Goal: Information Seeking & Learning: Compare options

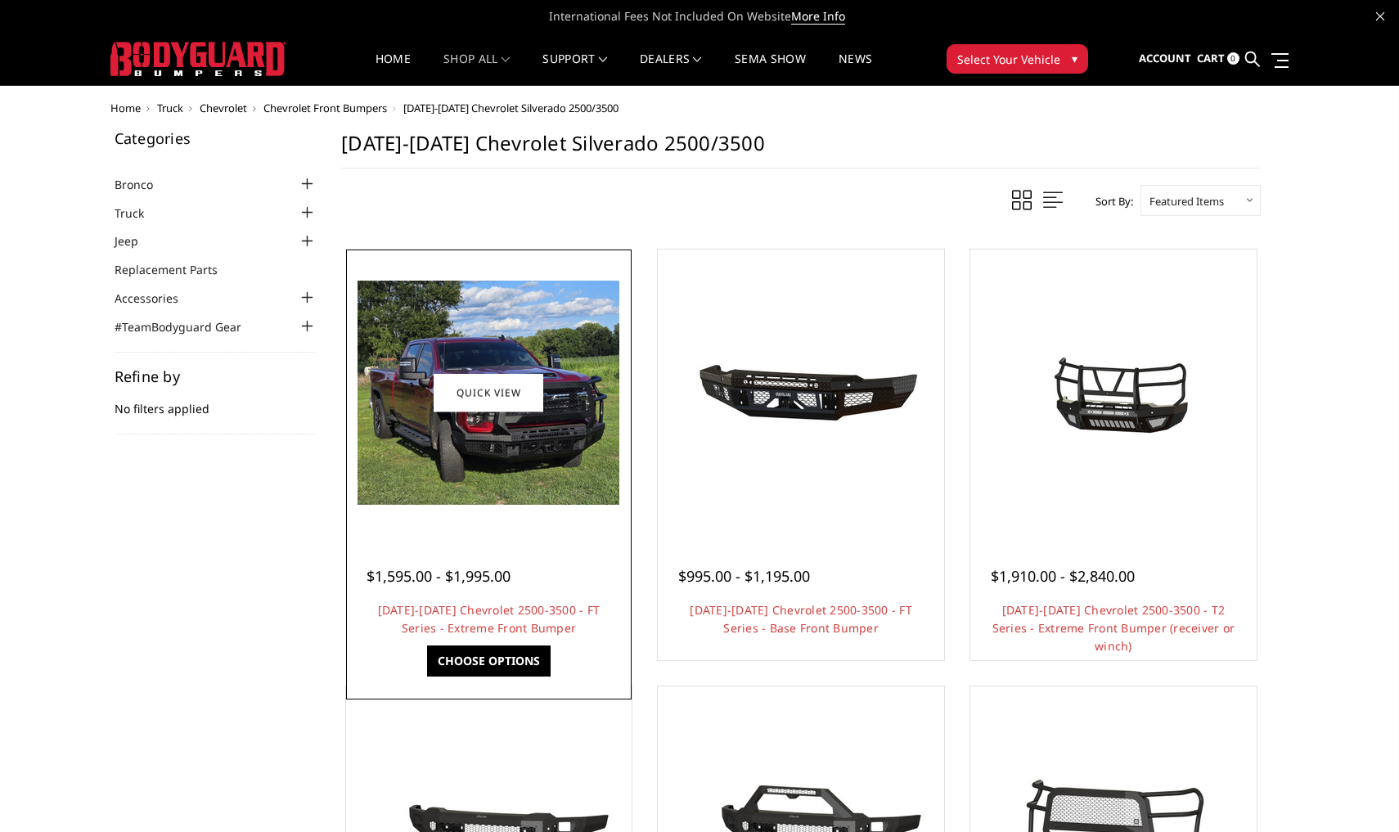
click at [458, 507] on div at bounding box center [489, 393] width 278 height 278
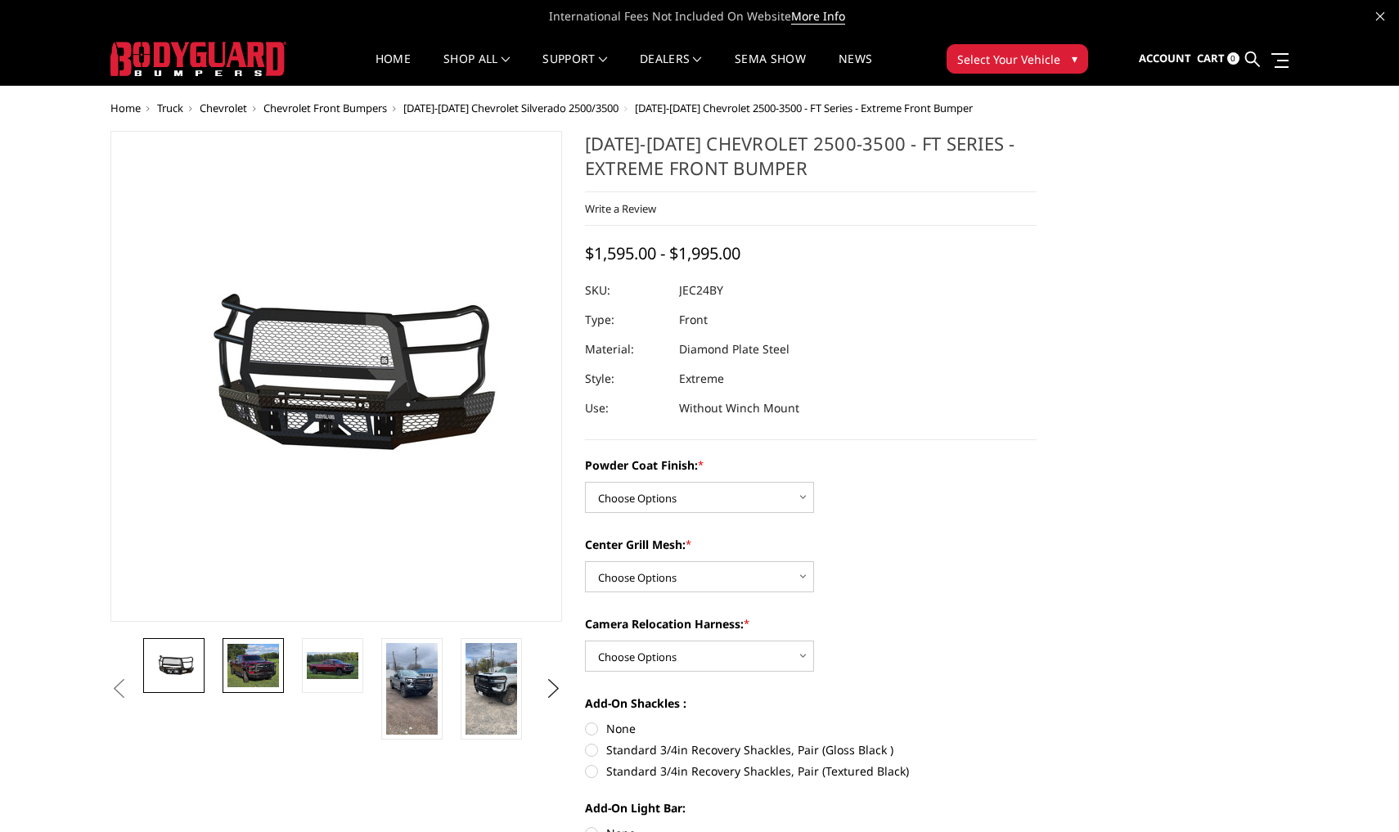
click at [279, 659] on link at bounding box center [253, 665] width 61 height 55
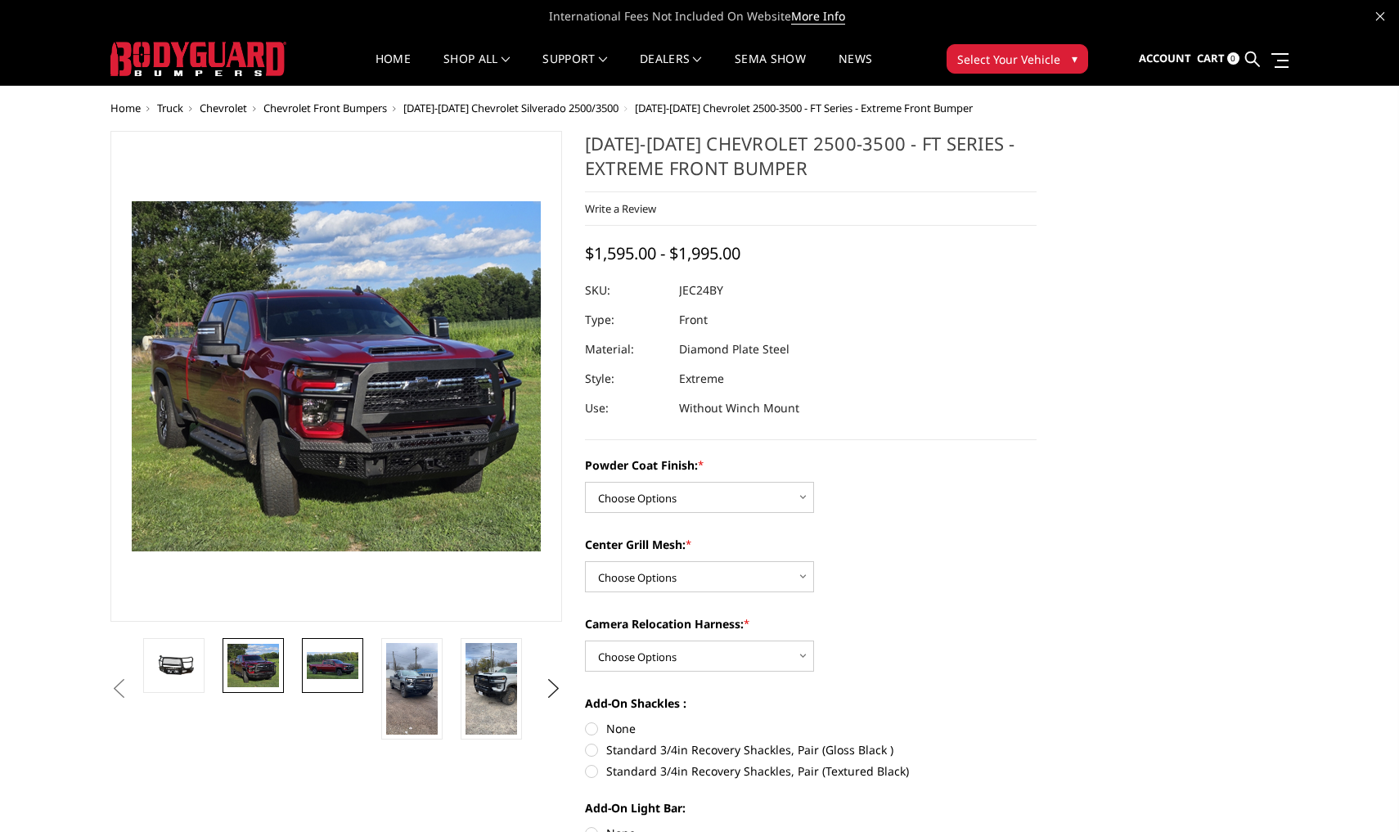
click at [323, 666] on img at bounding box center [333, 666] width 52 height 28
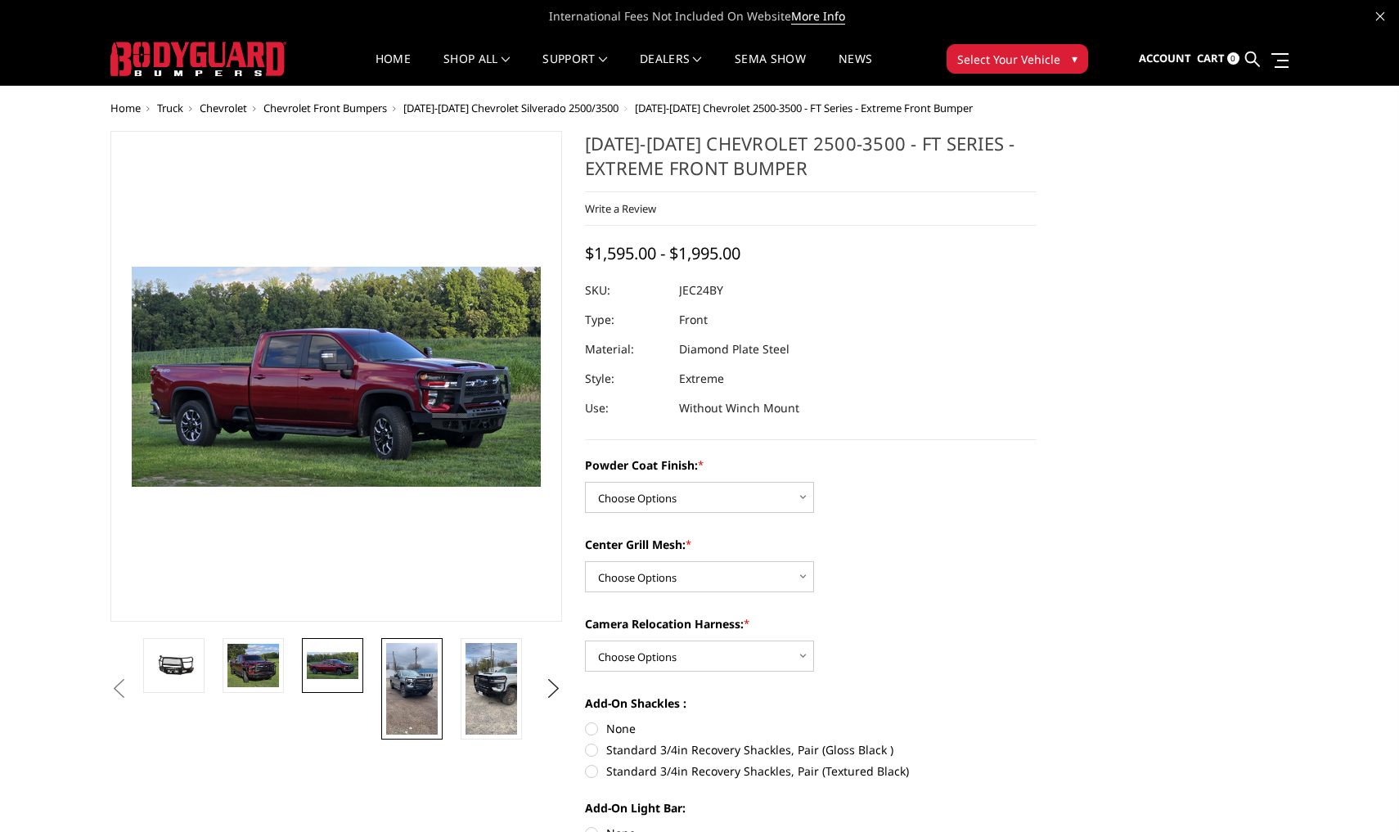
click at [416, 684] on img at bounding box center [412, 689] width 52 height 92
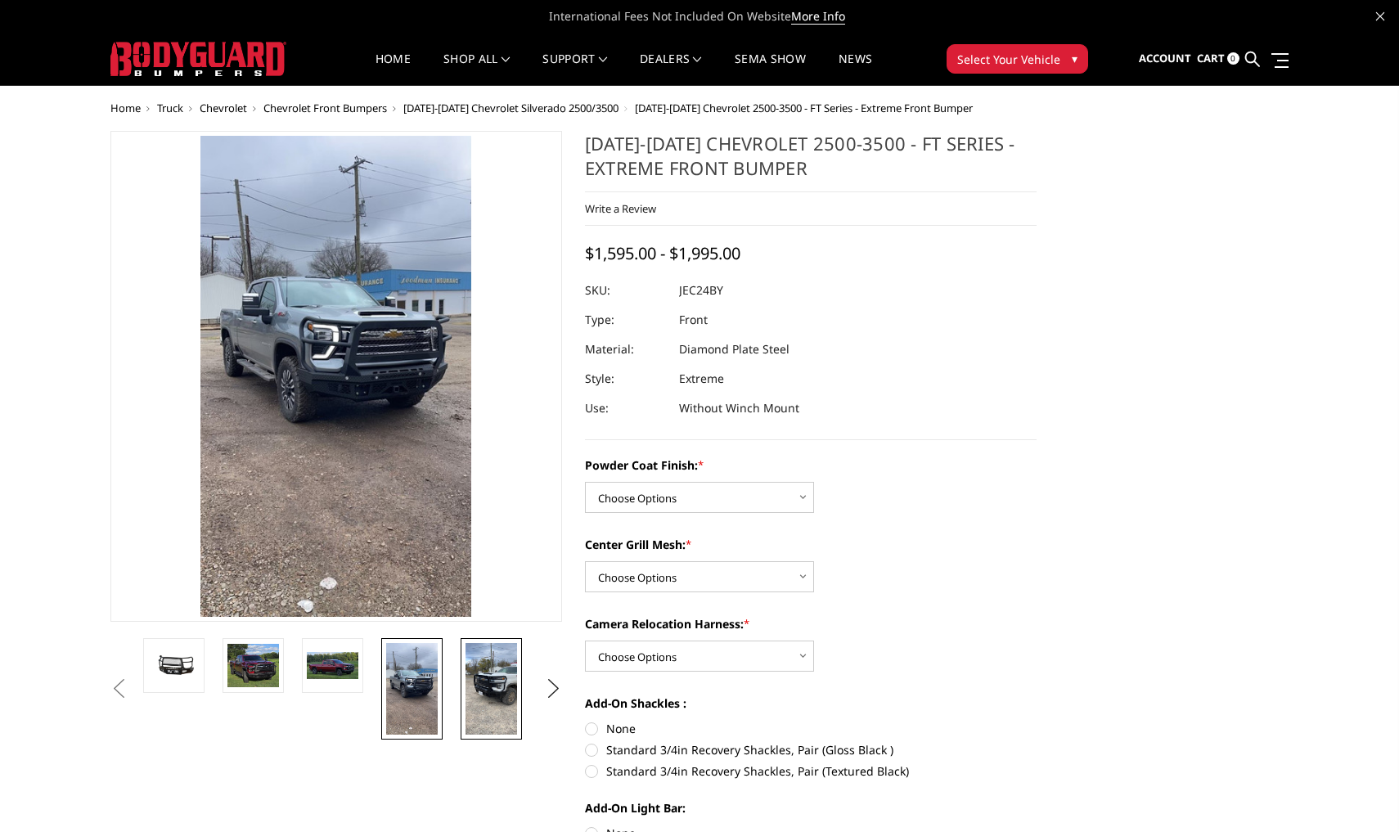
click at [461, 686] on link at bounding box center [491, 688] width 61 height 101
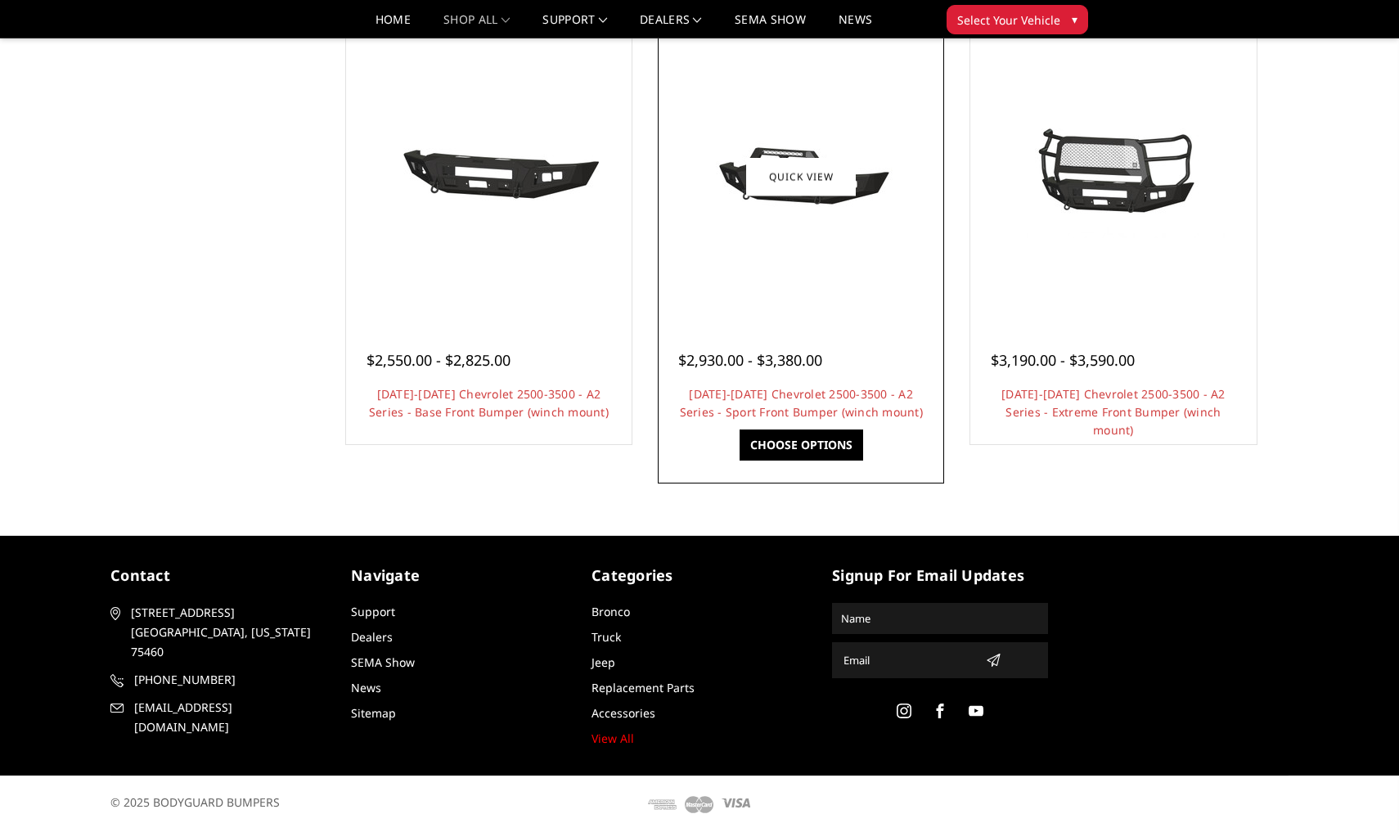
scroll to position [1043, 0]
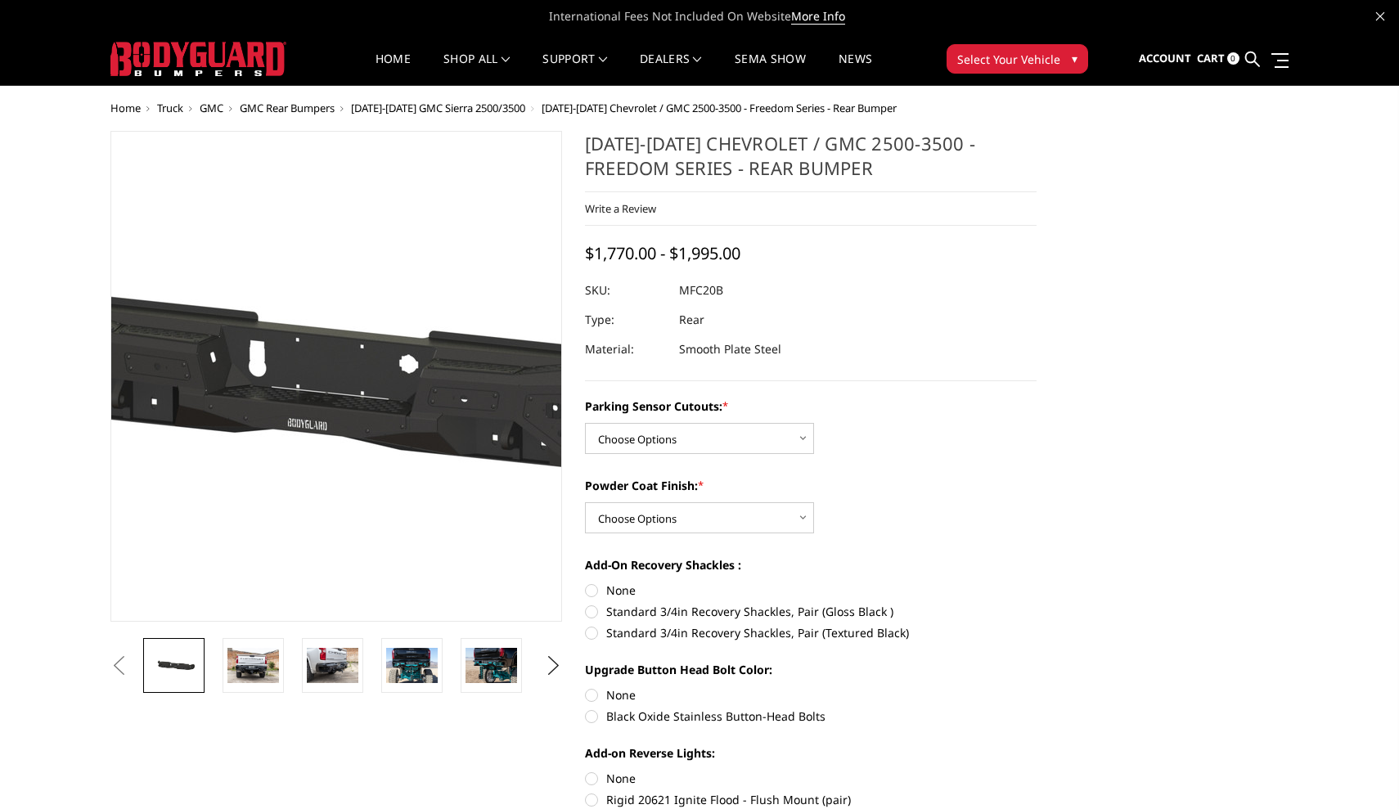
click at [349, 302] on img at bounding box center [320, 378] width 1047 height 498
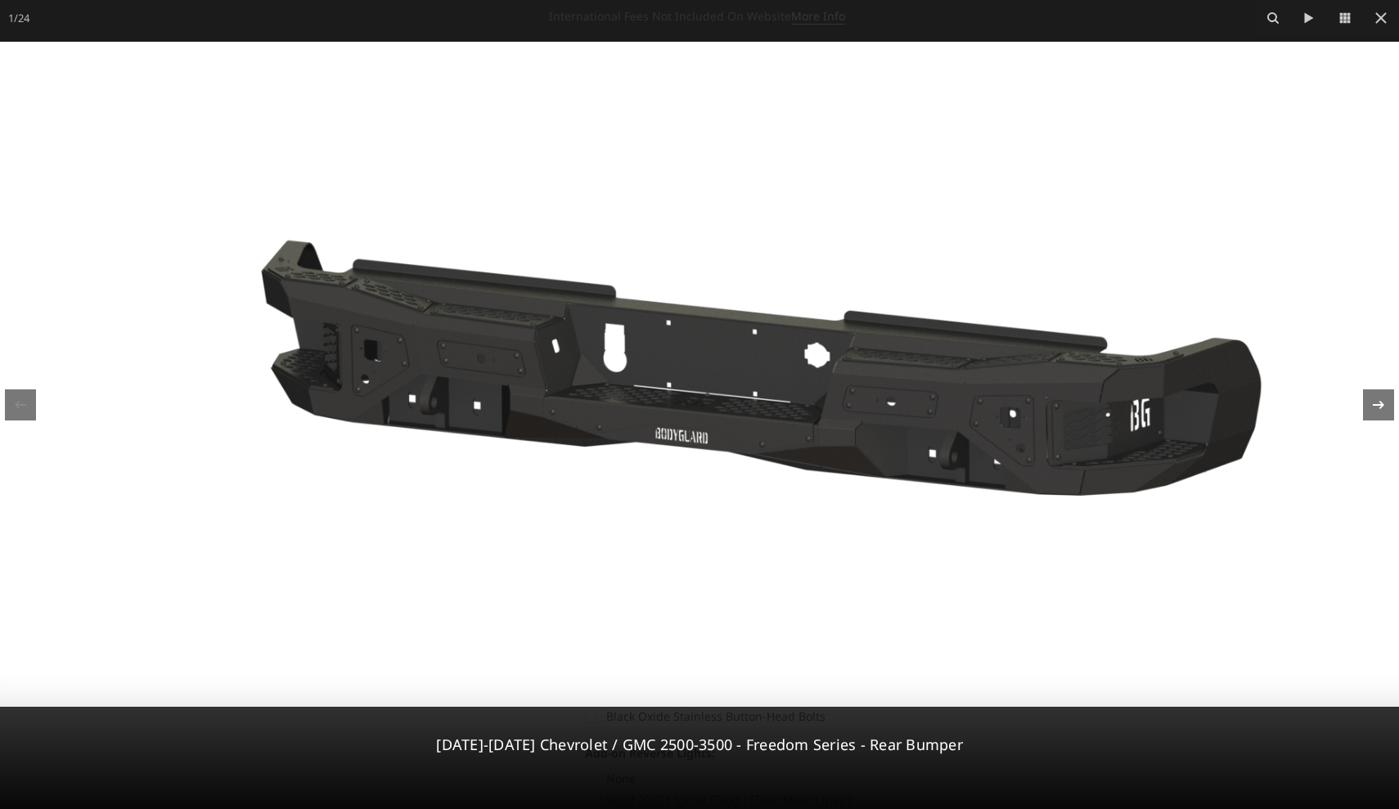
click at [1375, 395] on icon at bounding box center [1379, 405] width 20 height 20
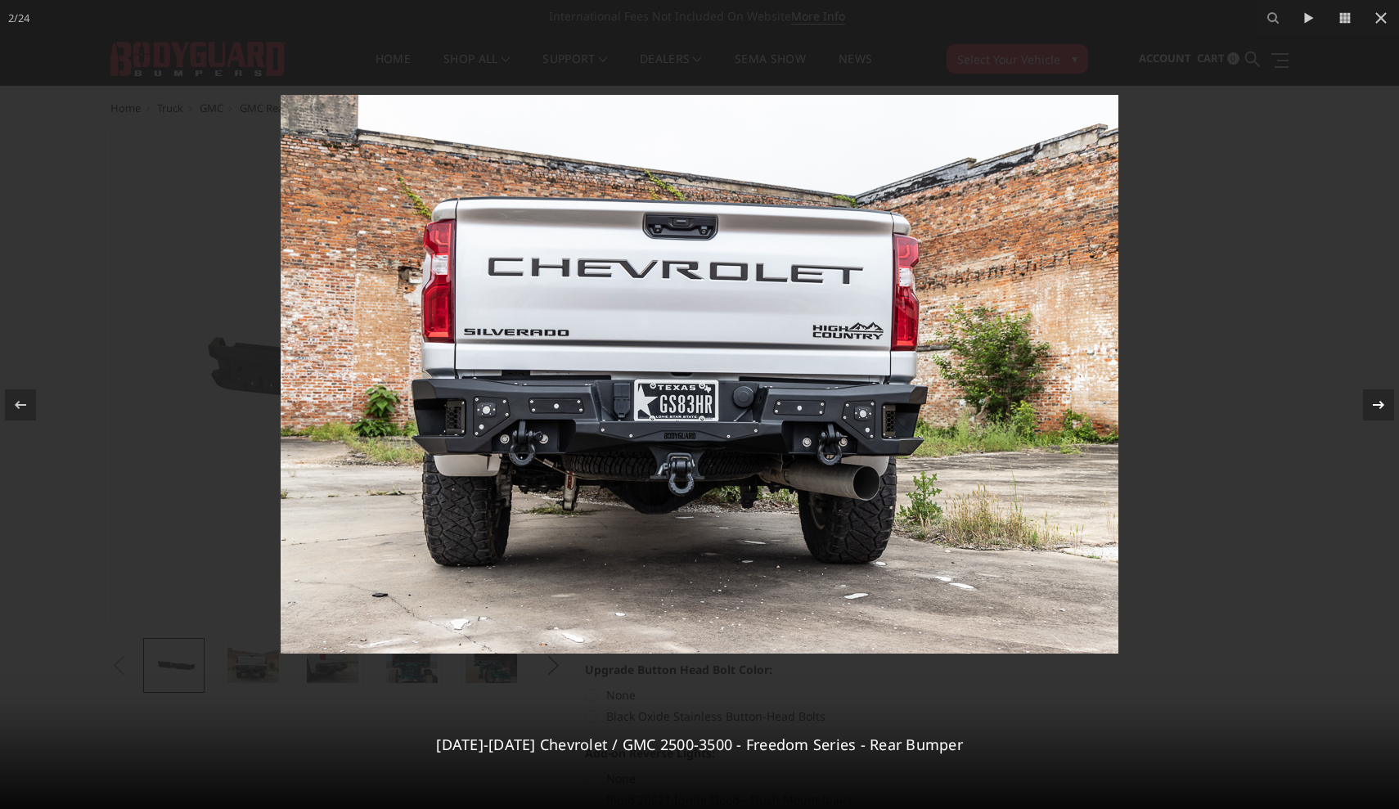
click at [1375, 395] on div "2 / 24 2020-2025 Chevrolet / GMC 2500-3500 - Freedom Series - Rear Bumper" at bounding box center [699, 404] width 1399 height 809
click at [1379, 403] on icon at bounding box center [1379, 405] width 20 height 20
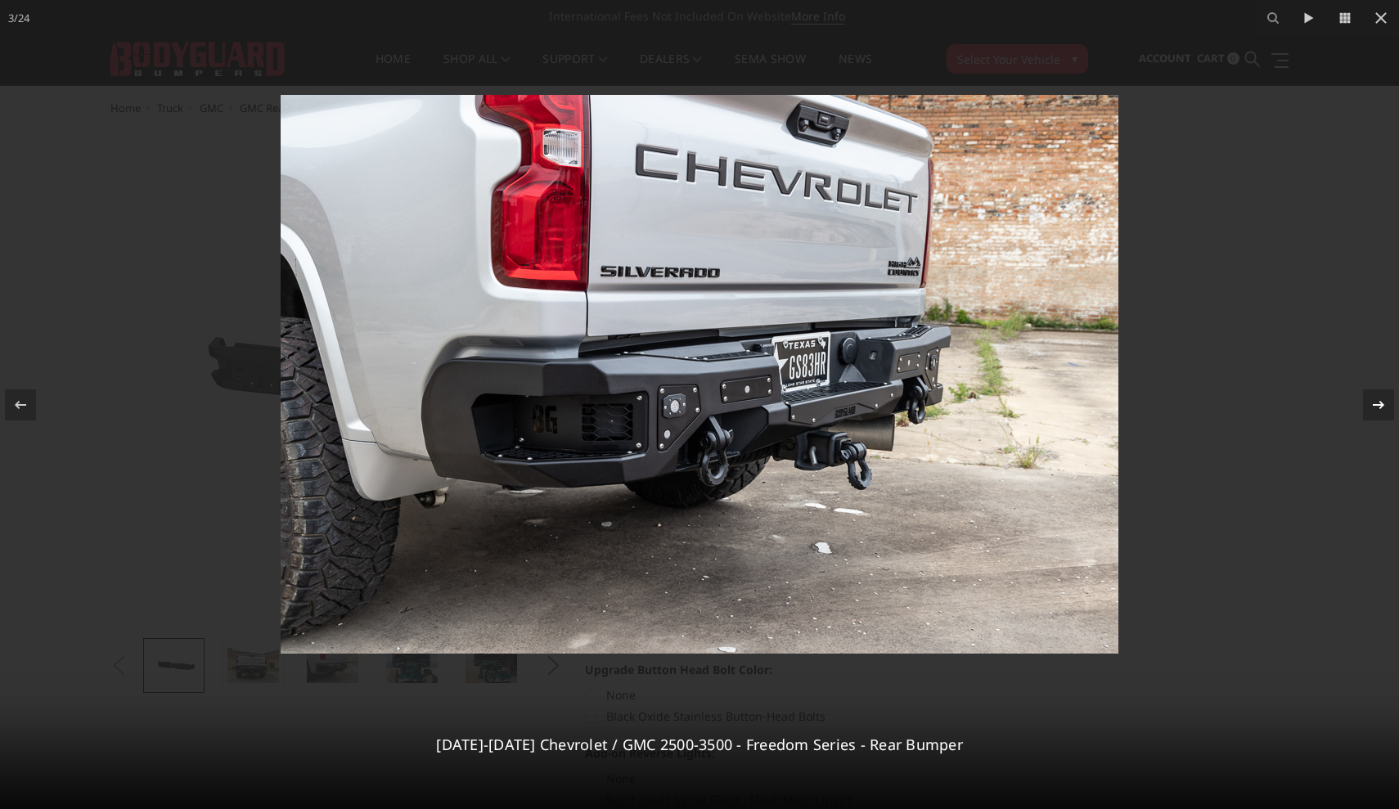
click at [1379, 403] on icon at bounding box center [1379, 405] width 20 height 20
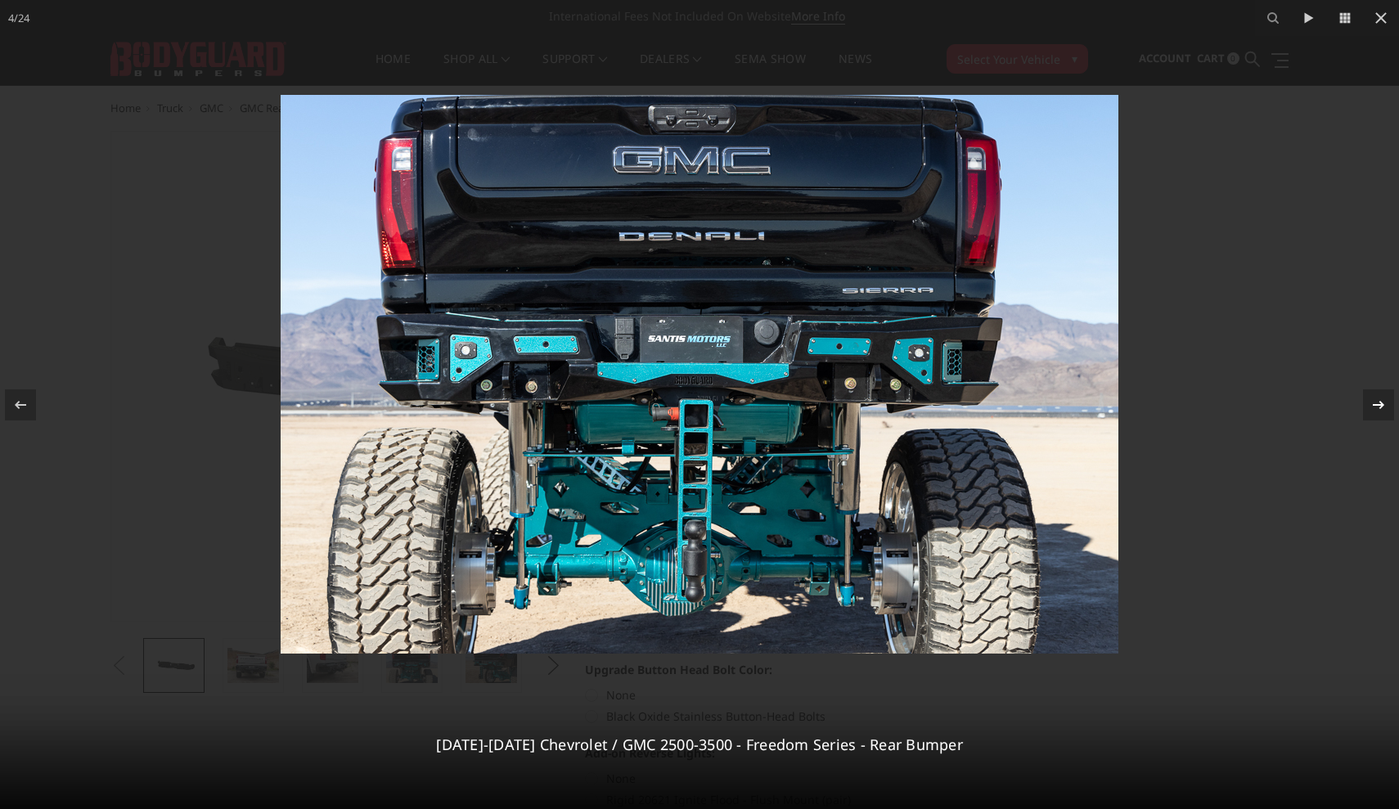
click at [1379, 403] on icon at bounding box center [1379, 405] width 20 height 20
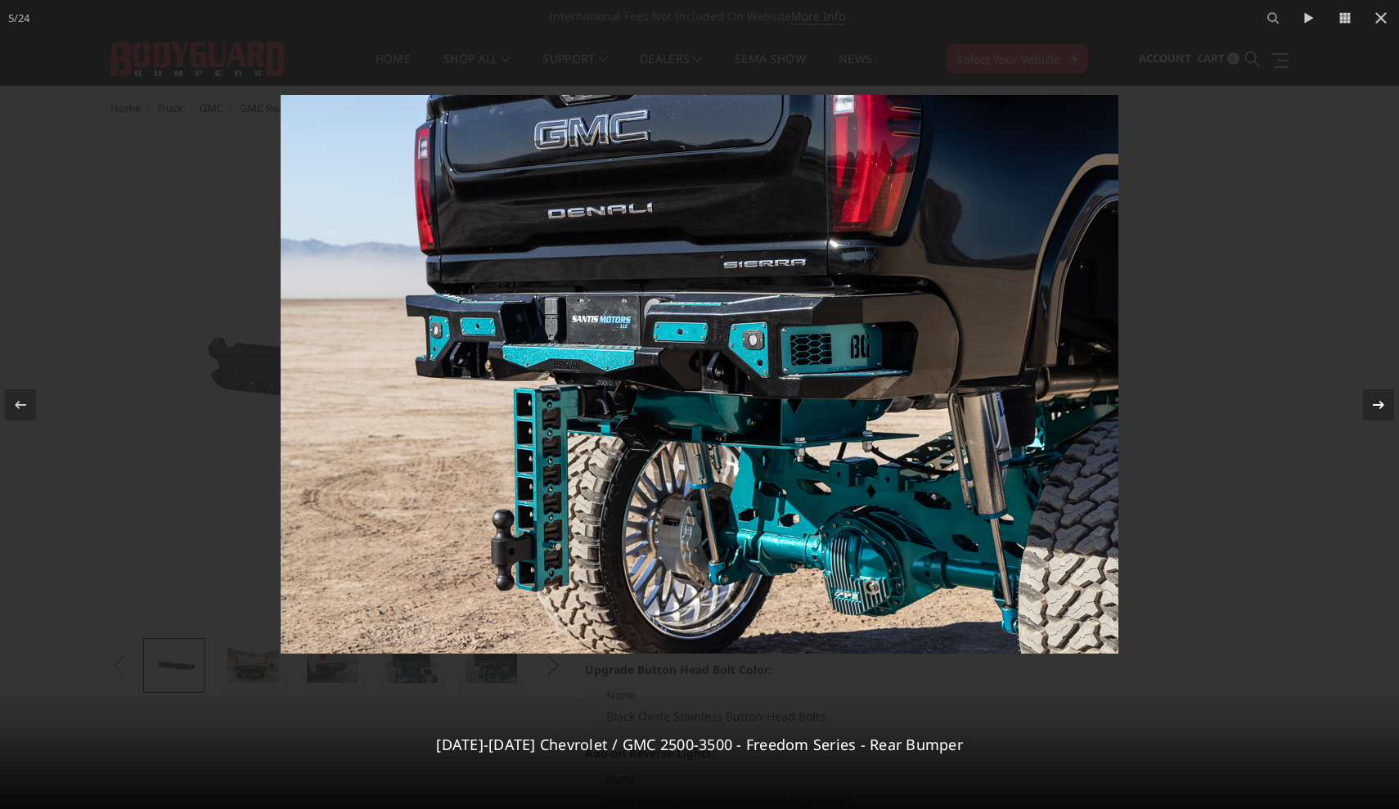
click at [1379, 403] on icon at bounding box center [1379, 405] width 20 height 20
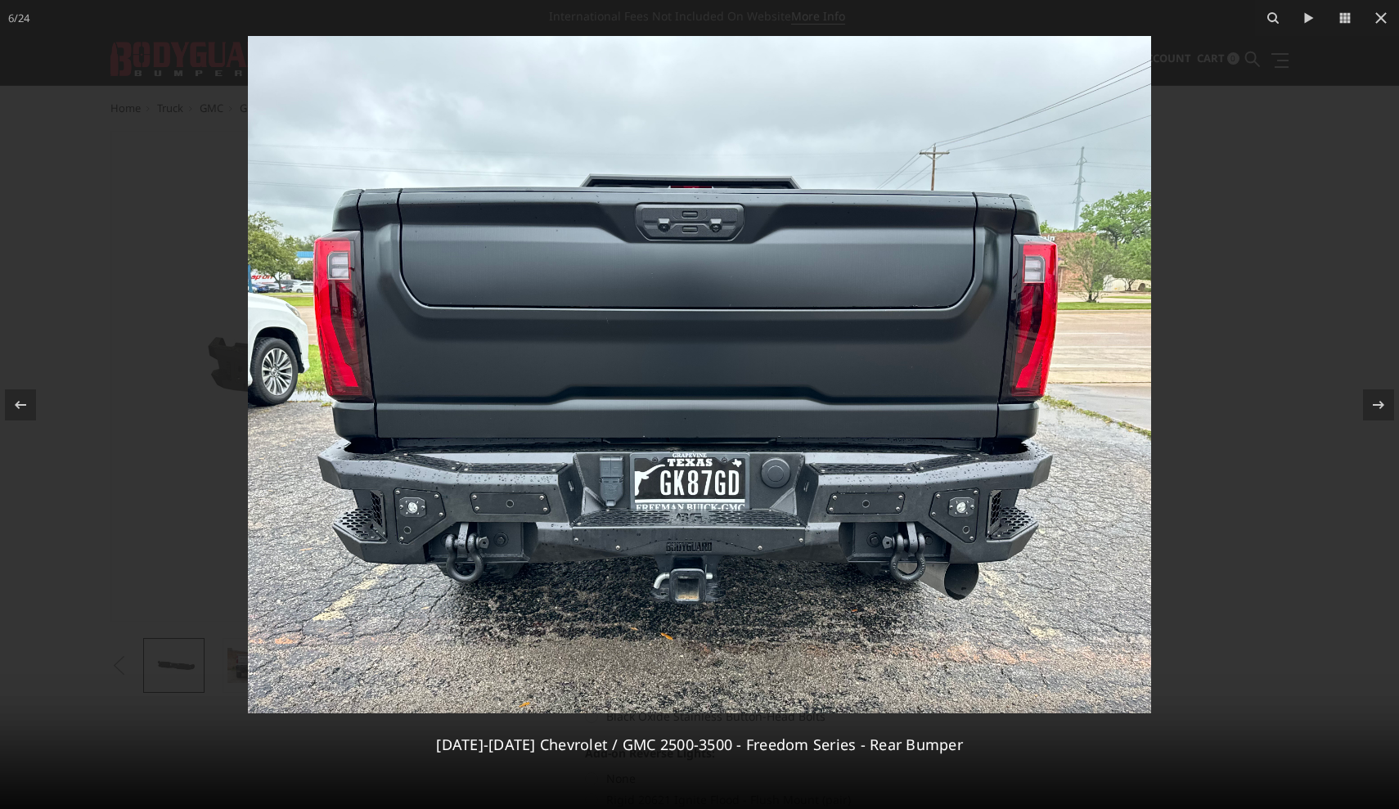
click at [1379, 403] on div "6 / 24 2020-2025 Chevrolet / GMC 2500-3500 - Freedom Series - Rear Bumper" at bounding box center [699, 404] width 1399 height 809
click at [1381, 15] on icon at bounding box center [1381, 18] width 20 height 20
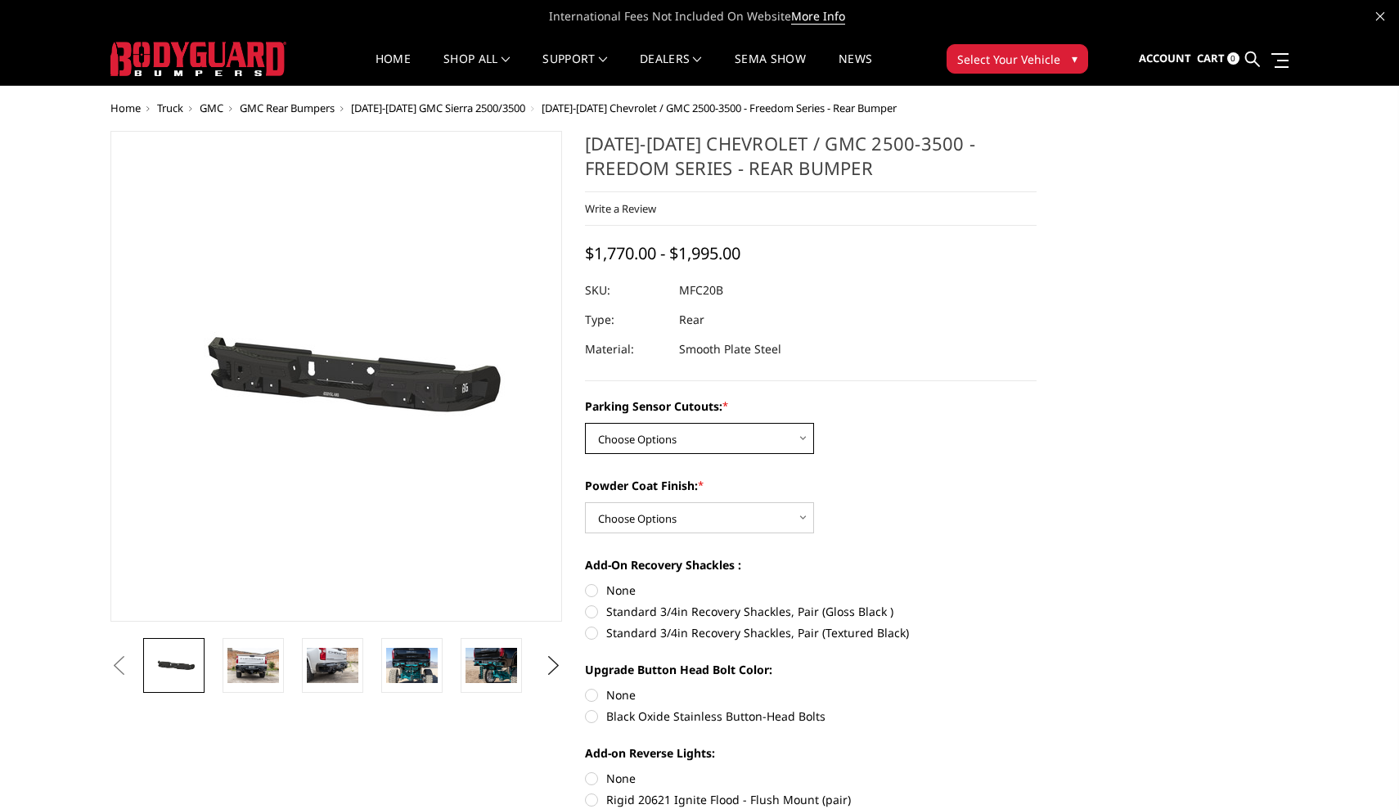
select select "2870"
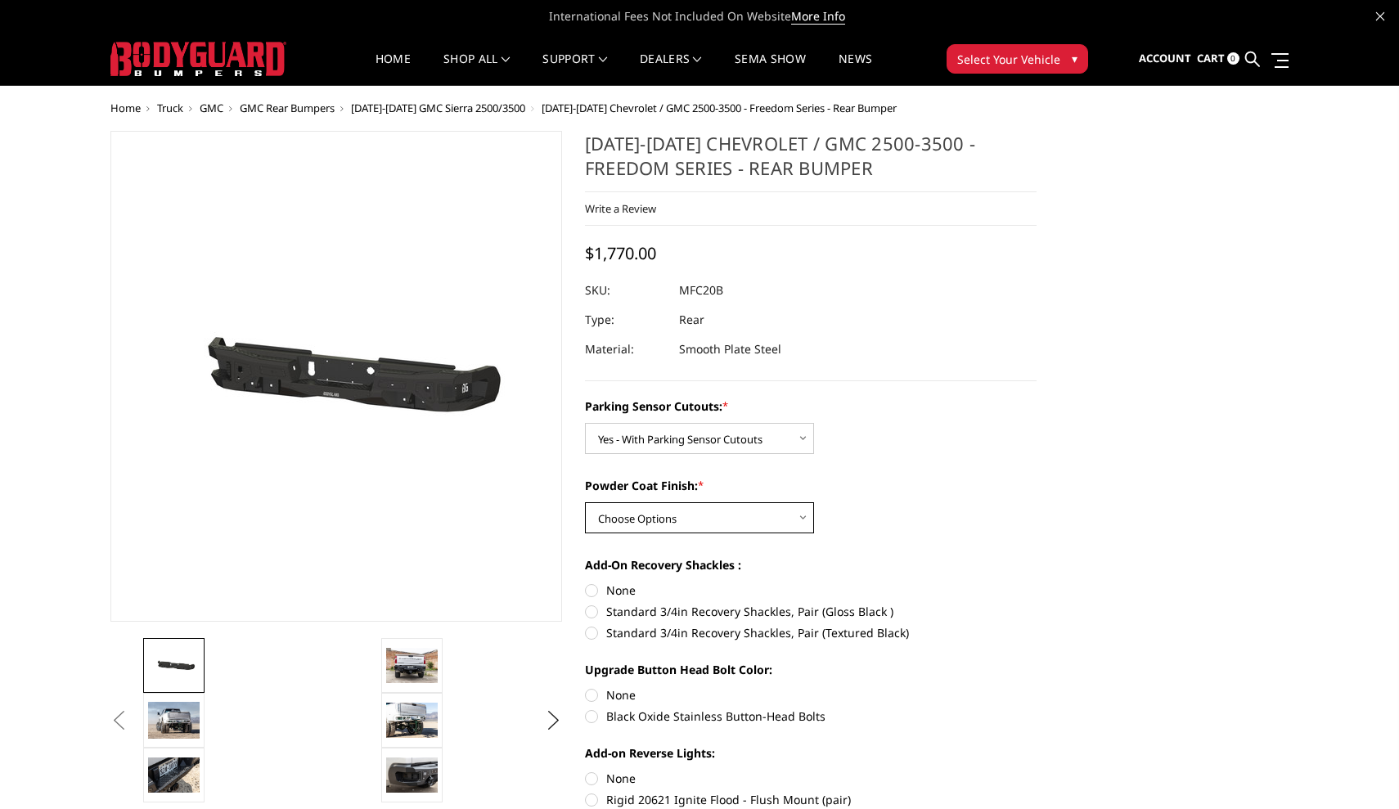
select select "2872"
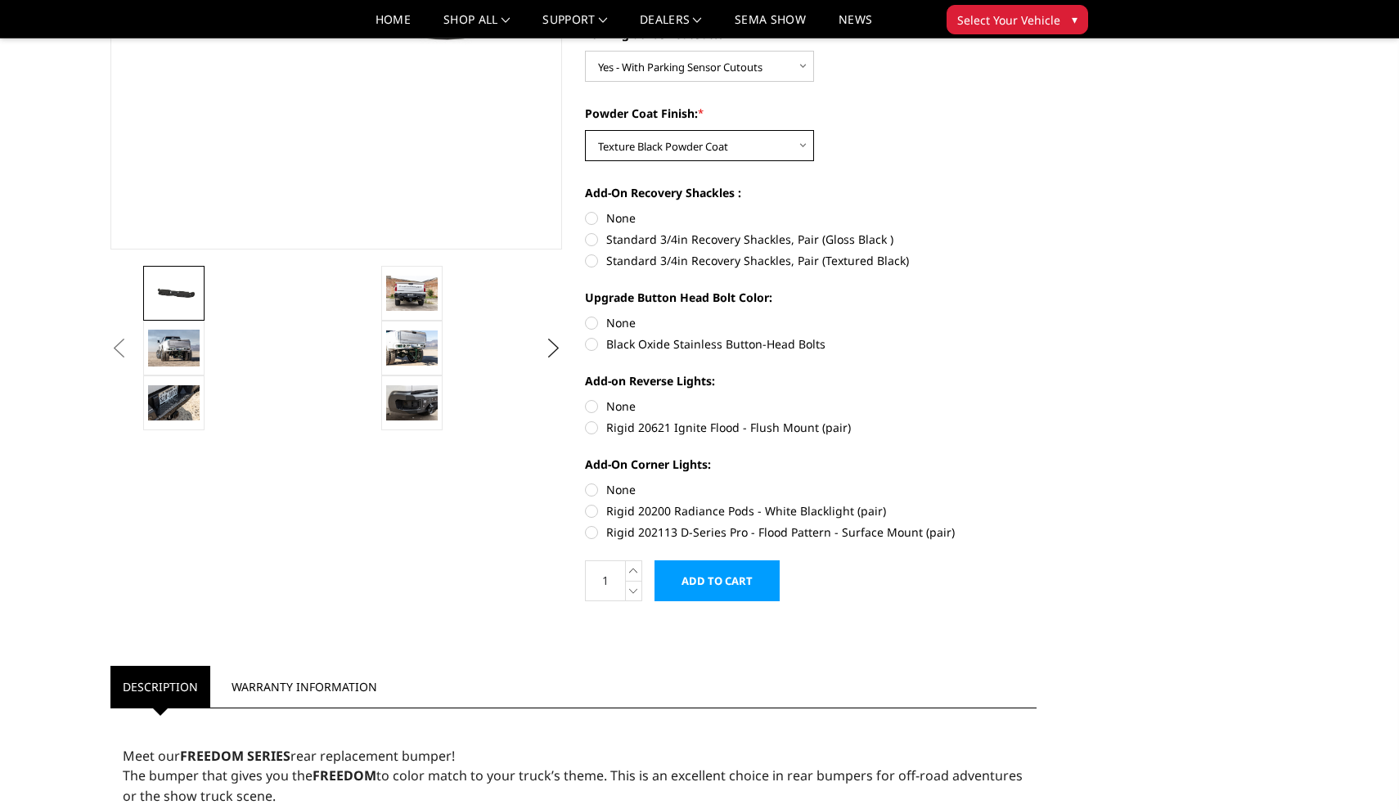
scroll to position [313, 0]
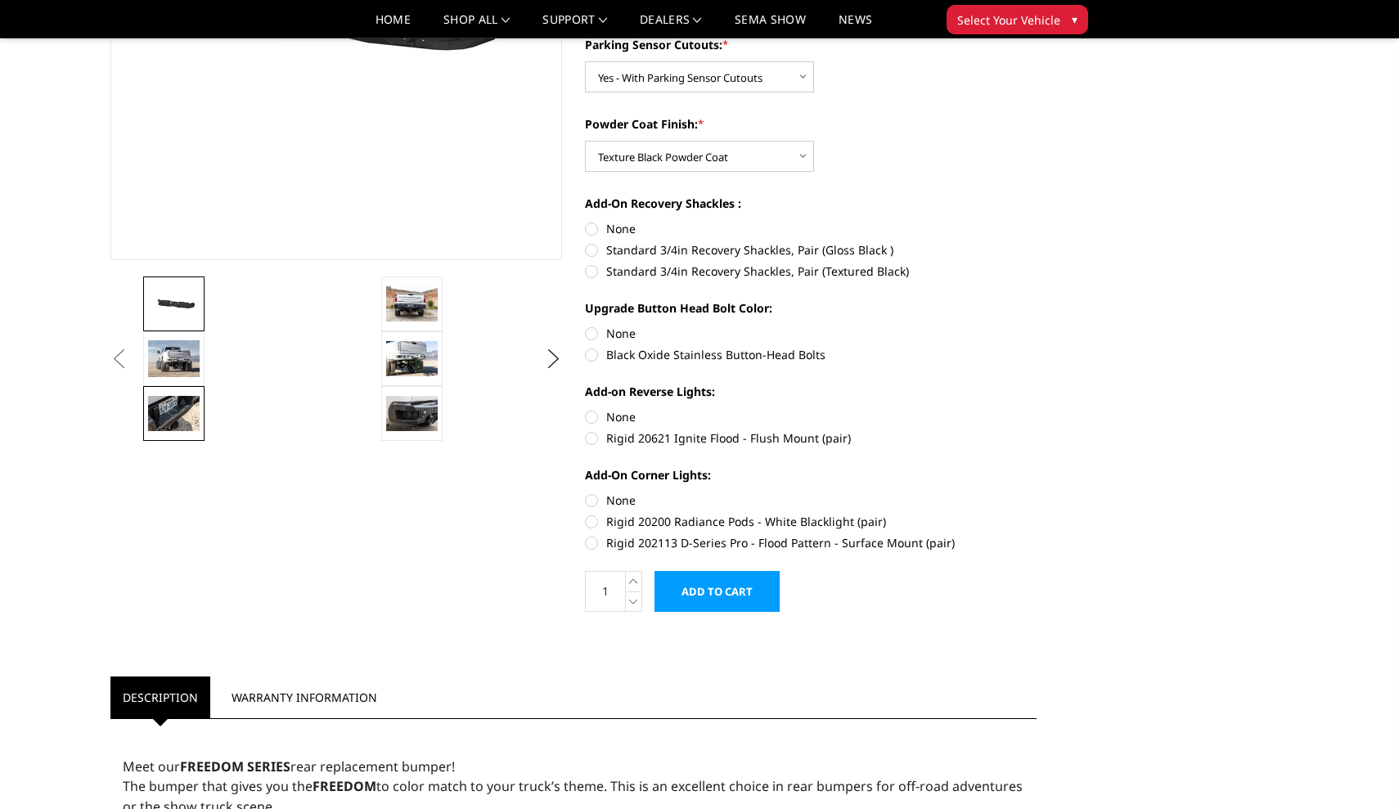
click at [190, 398] on img at bounding box center [174, 413] width 52 height 34
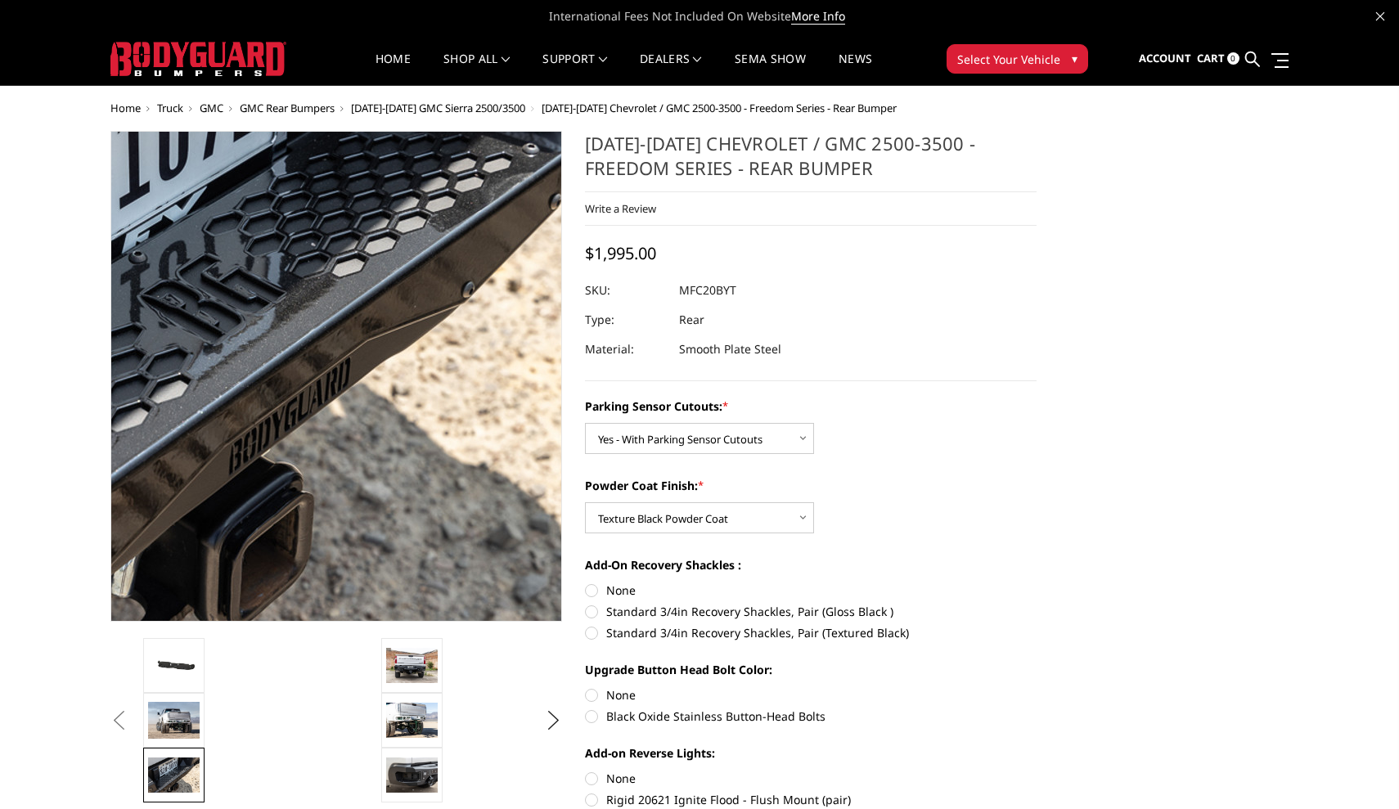
scroll to position [0, 0]
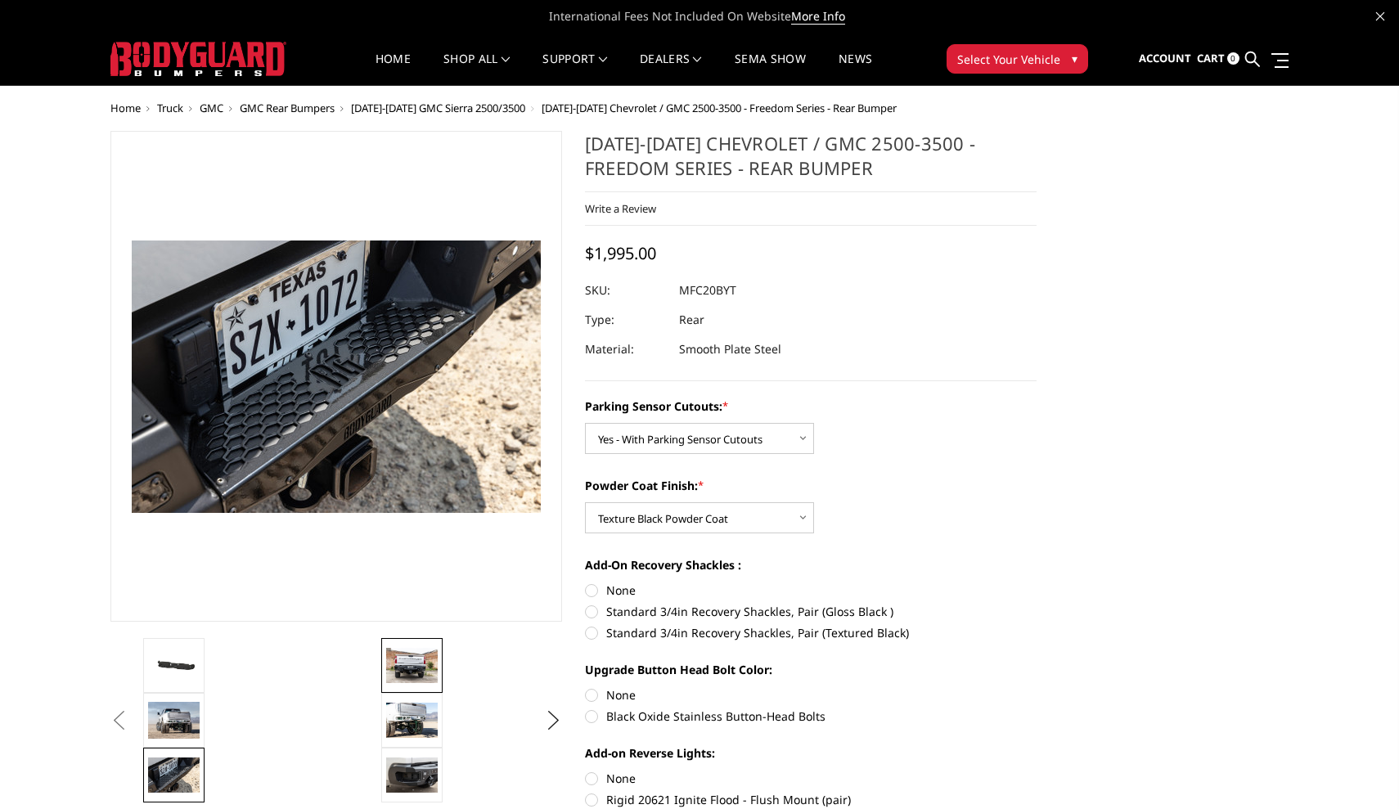
click at [410, 667] on img at bounding box center [412, 665] width 52 height 34
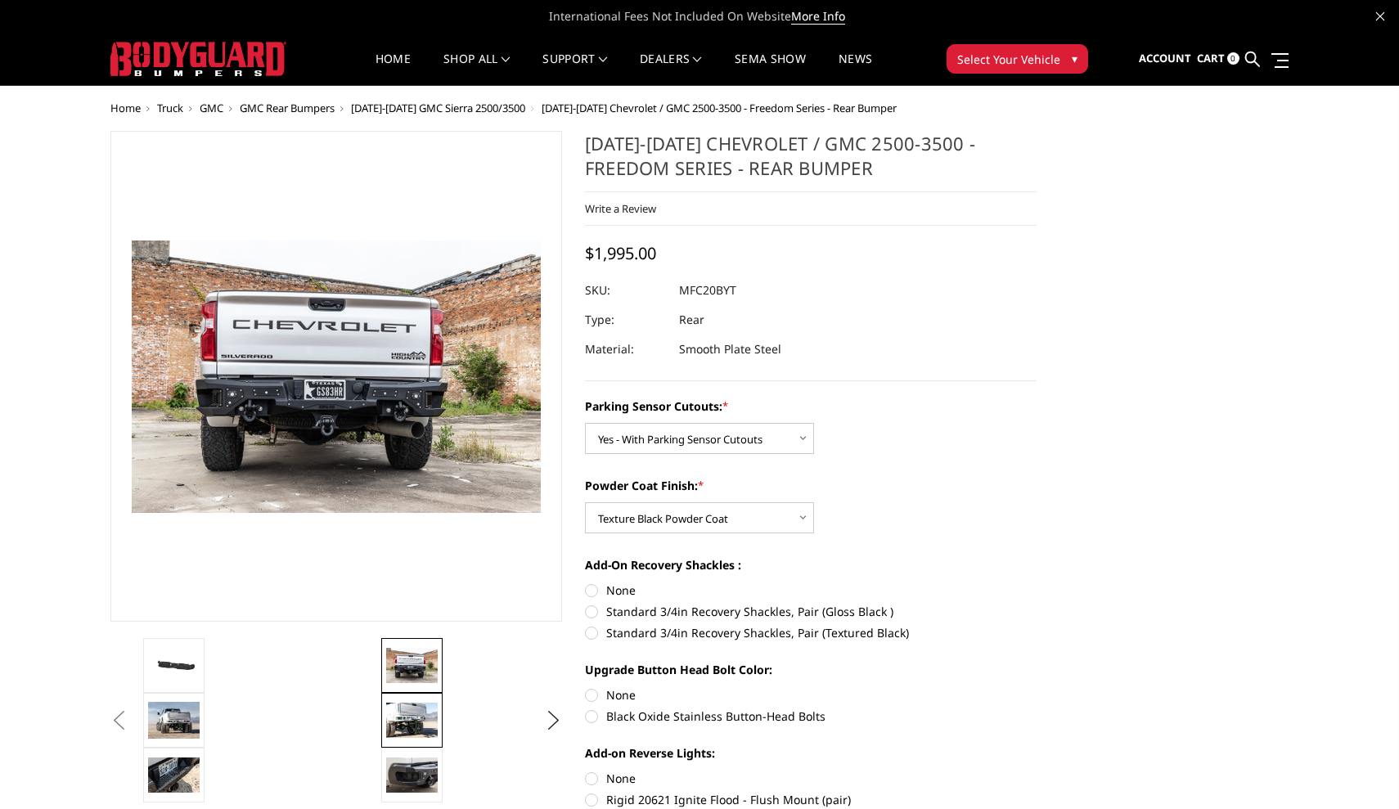
click at [414, 699] on link at bounding box center [411, 720] width 61 height 55
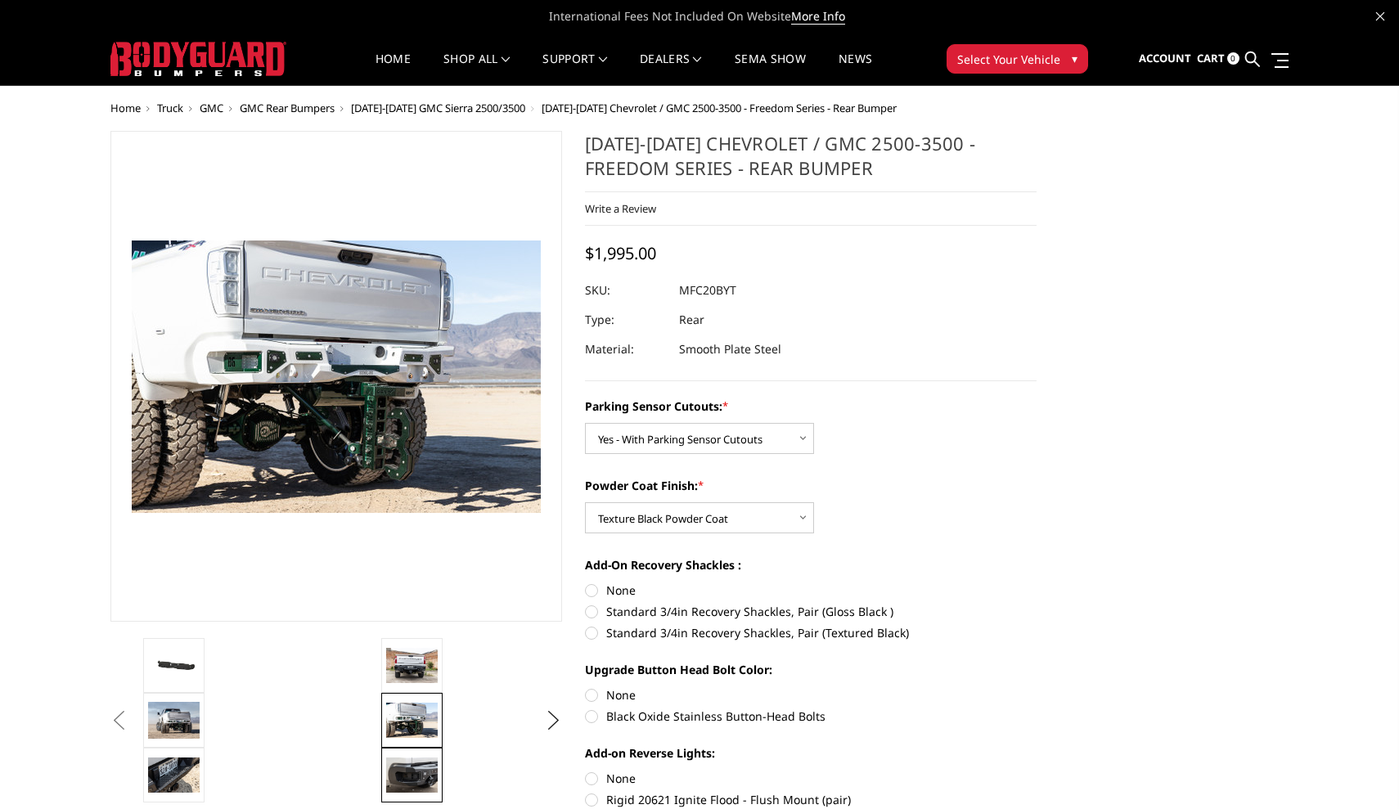
click at [418, 792] on img at bounding box center [412, 775] width 52 height 34
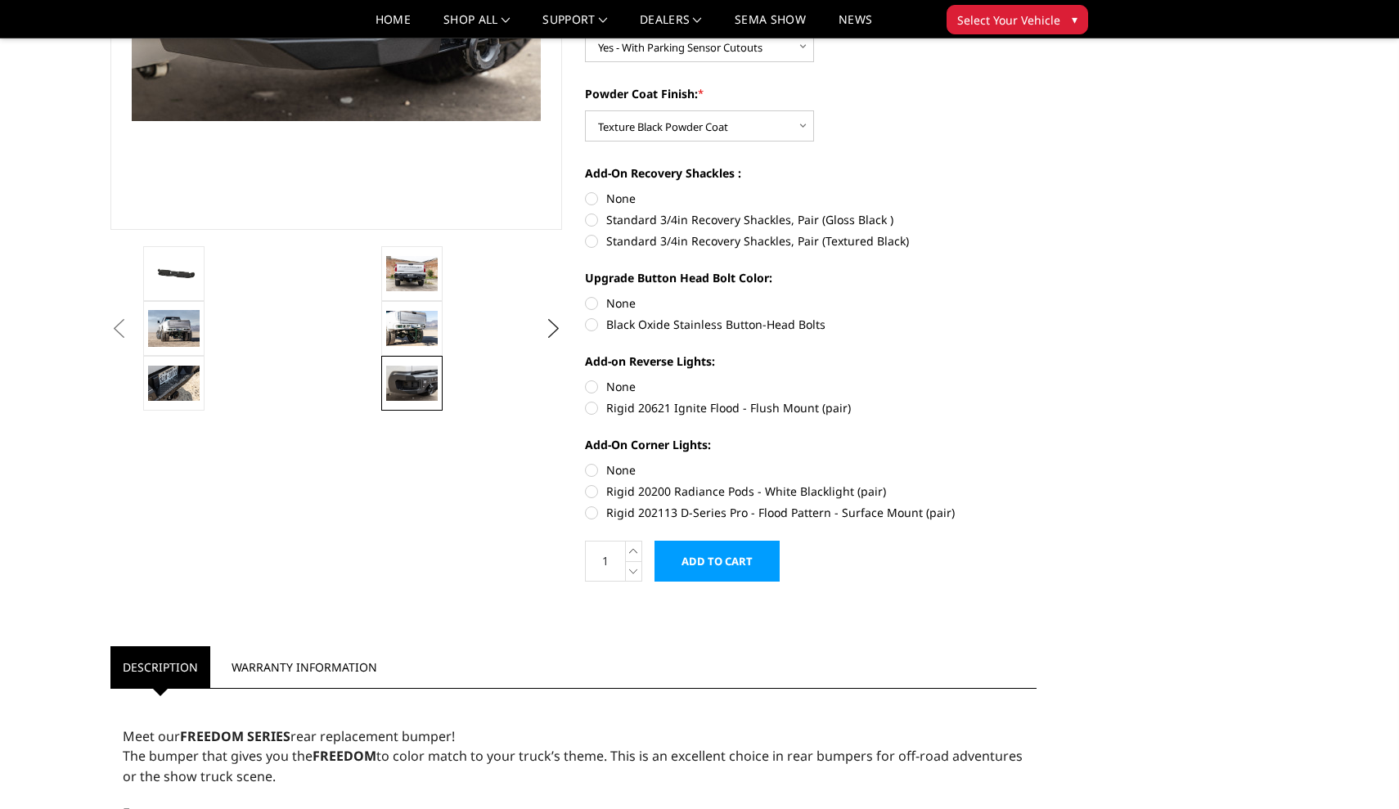
scroll to position [371, 0]
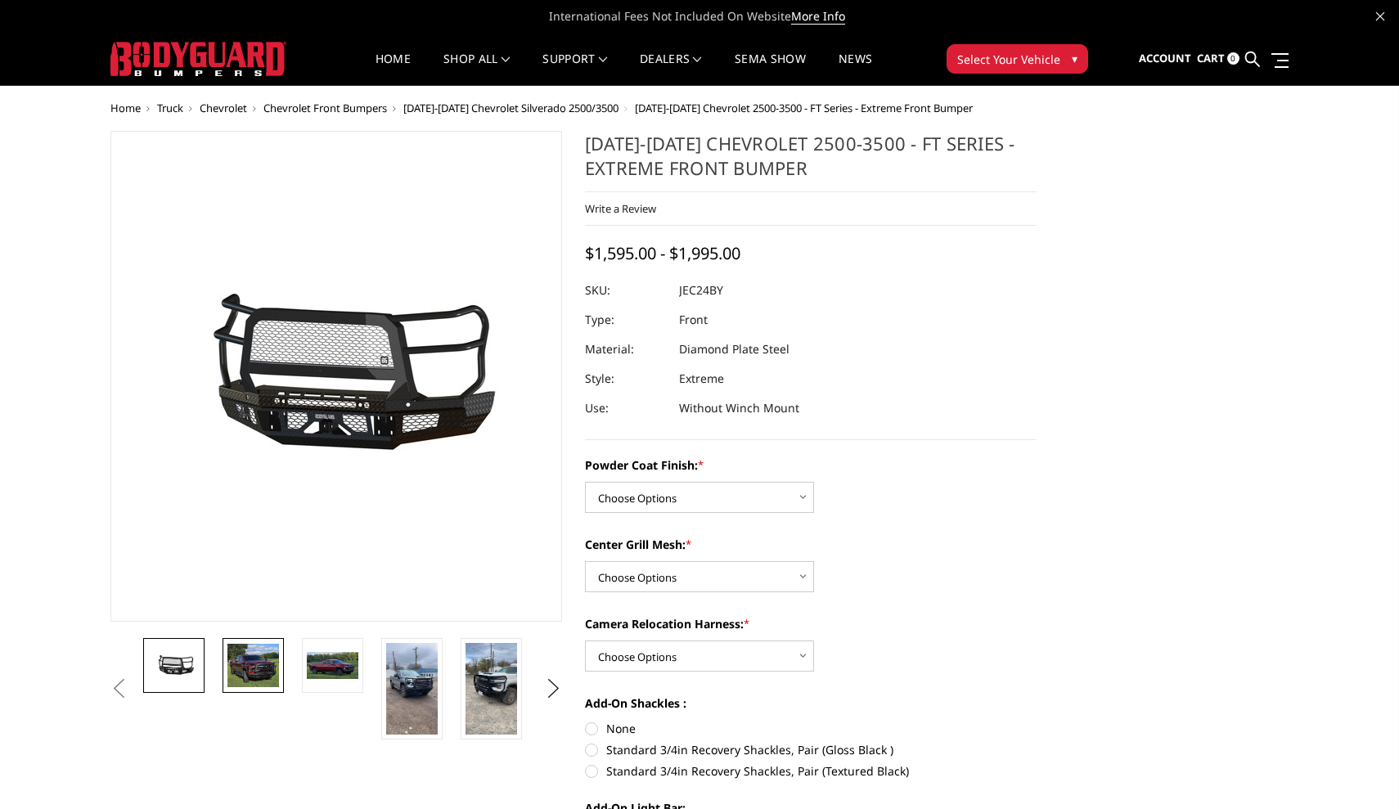
click at [259, 666] on img at bounding box center [253, 666] width 52 height 44
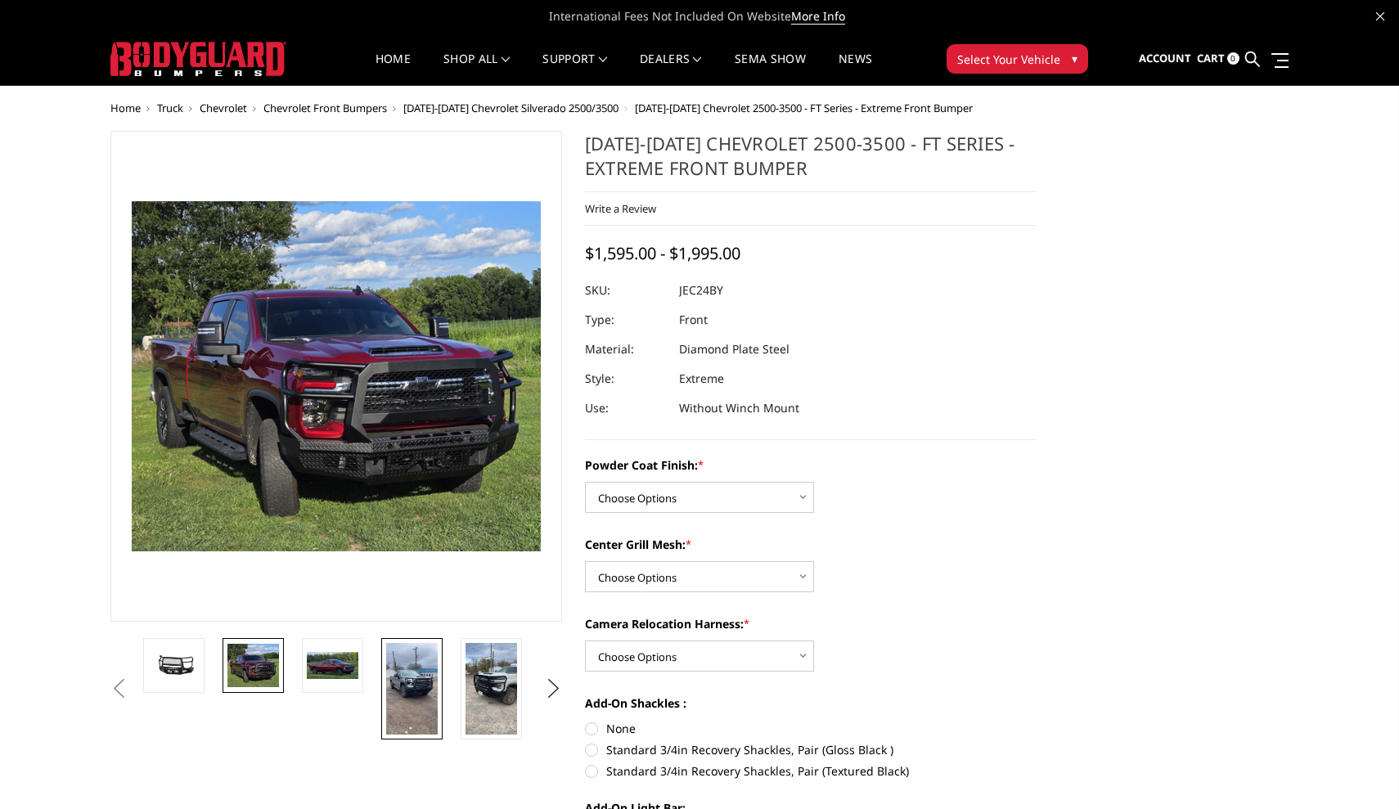
click at [424, 691] on img at bounding box center [412, 689] width 52 height 92
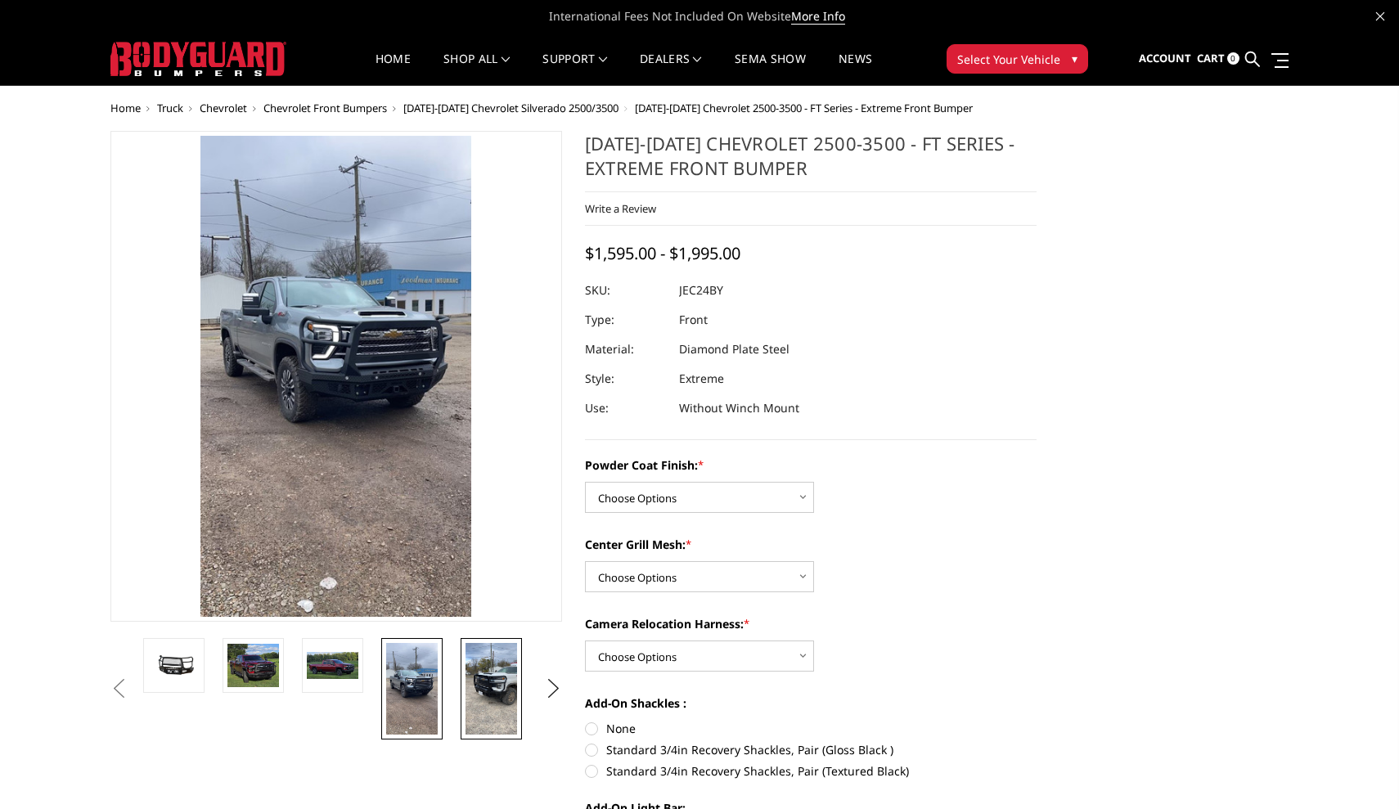
click at [472, 697] on img at bounding box center [492, 689] width 52 height 92
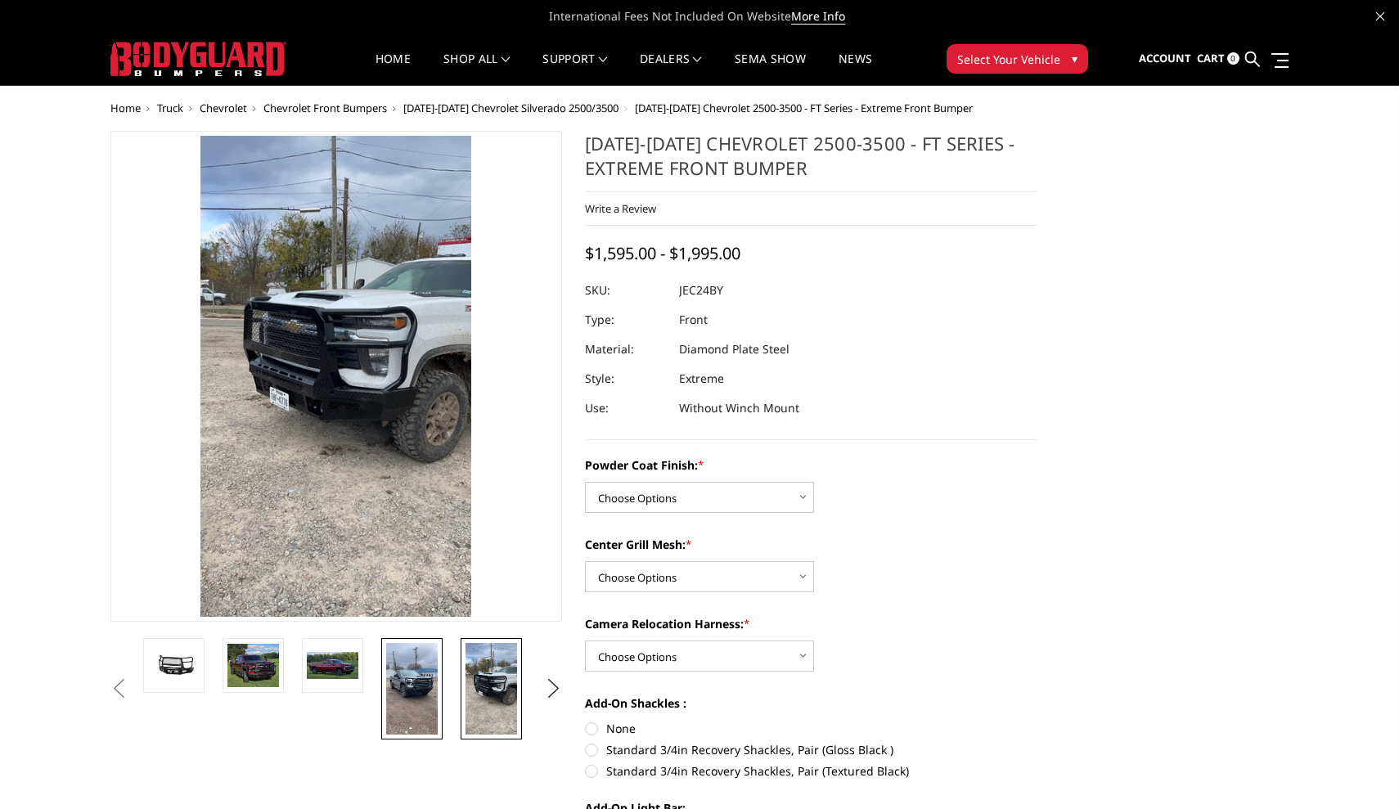
click at [428, 697] on img at bounding box center [412, 689] width 52 height 92
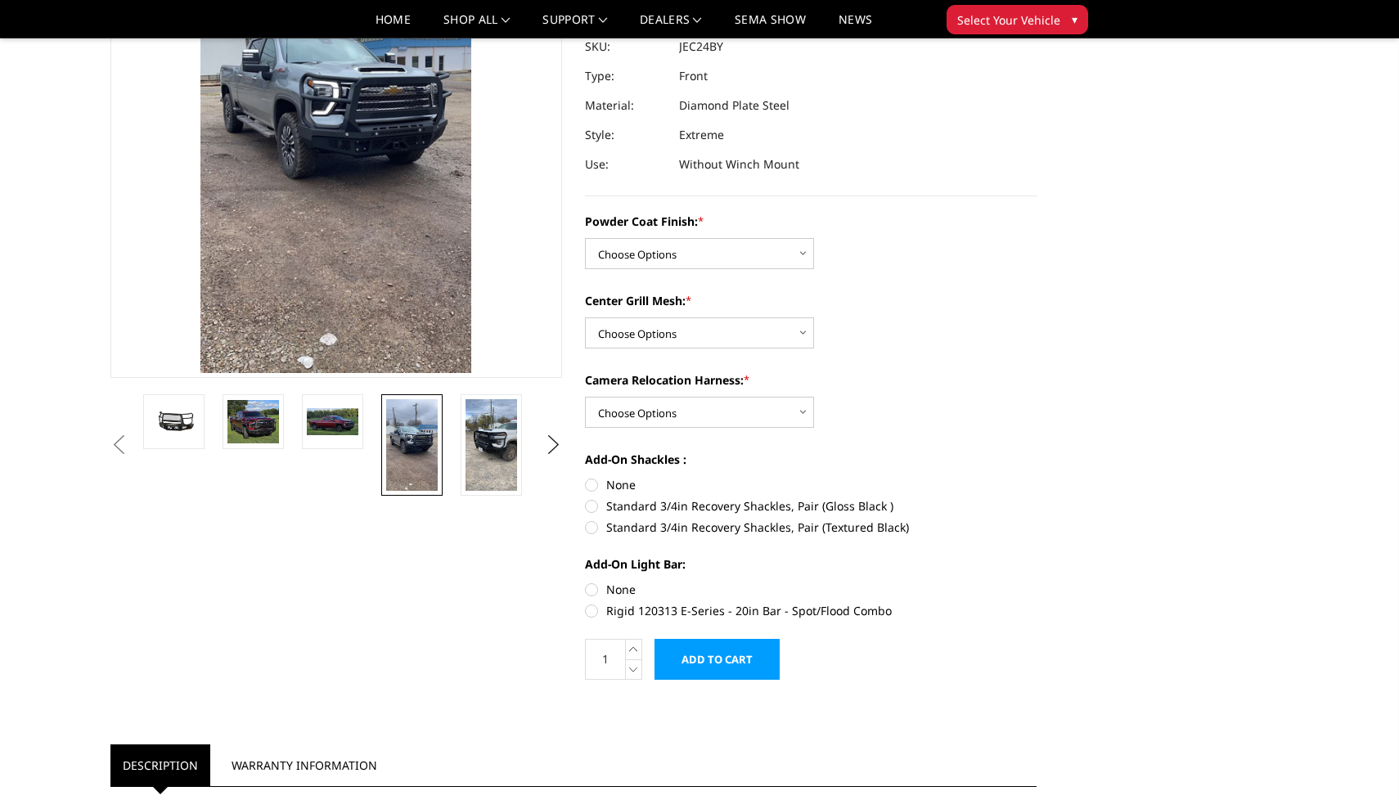
scroll to position [136, 0]
